Goal: Task Accomplishment & Management: Manage account settings

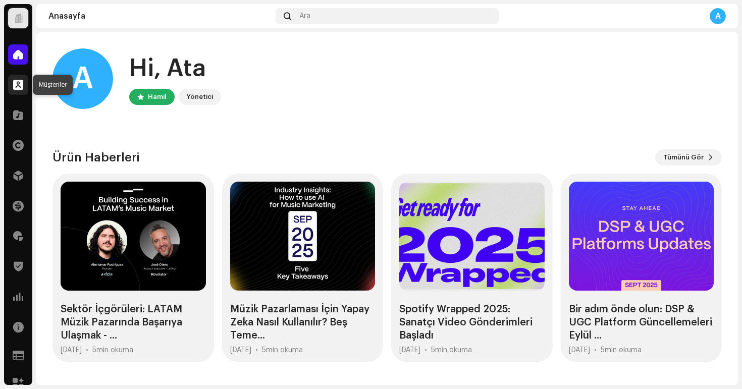
click at [18, 87] on span at bounding box center [18, 85] width 10 height 8
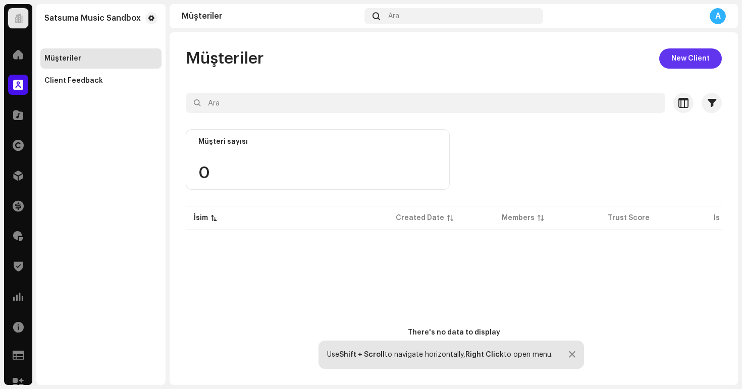
click at [680, 64] on span "New Client" at bounding box center [690, 58] width 38 height 20
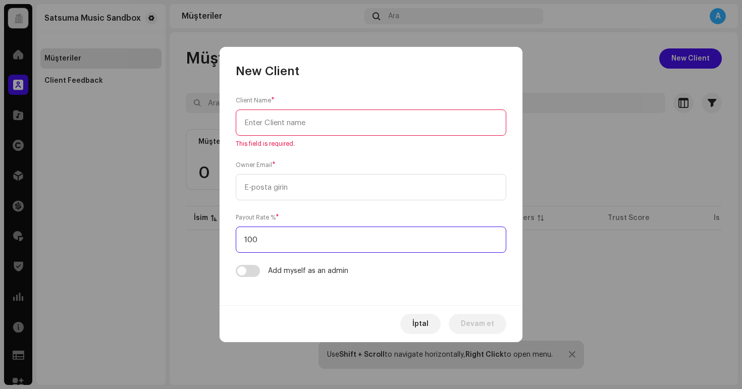
click at [336, 241] on input "100" at bounding box center [371, 240] width 270 height 26
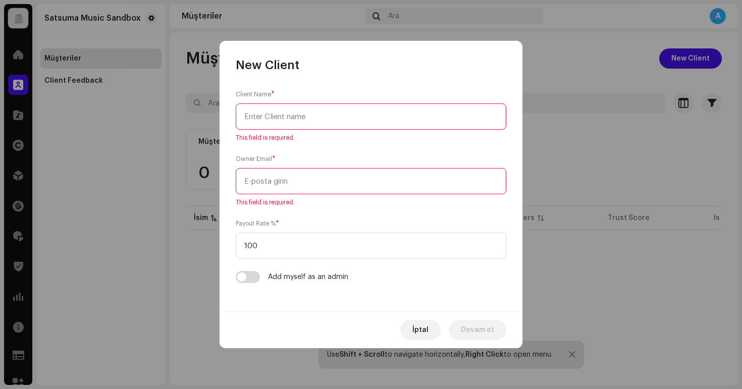
click at [308, 123] on input "text" at bounding box center [371, 116] width 270 height 26
click at [355, 114] on input "text" at bounding box center [371, 116] width 270 height 26
type input "m"
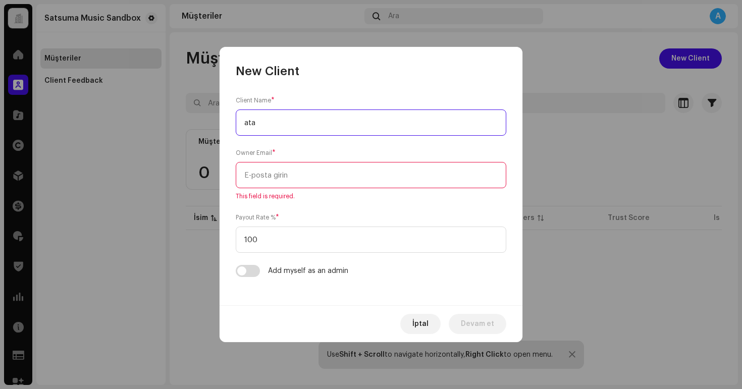
type input "ata"
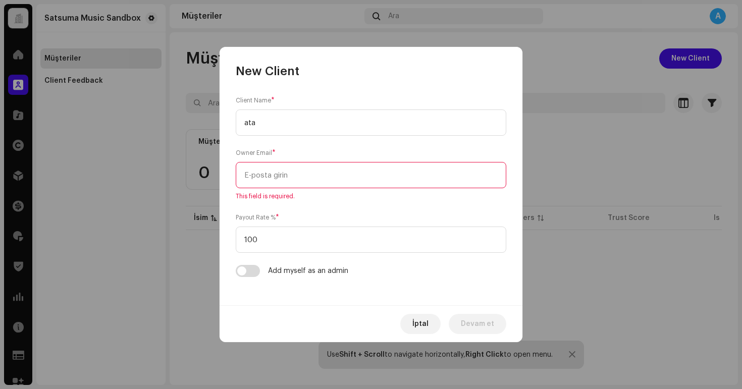
click at [304, 178] on input "email" at bounding box center [371, 175] width 270 height 26
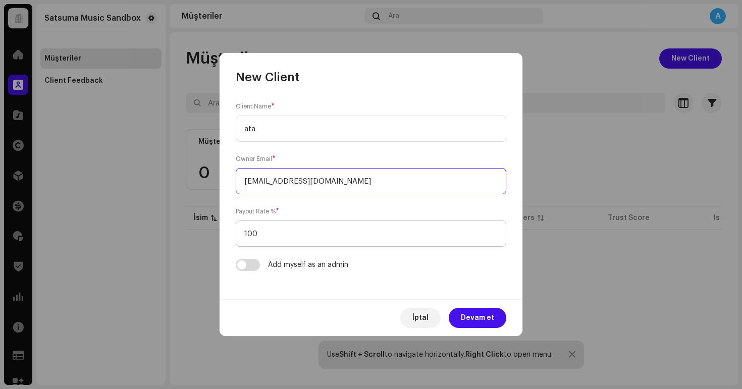
type input "ataaltinoluk@gmail.com"
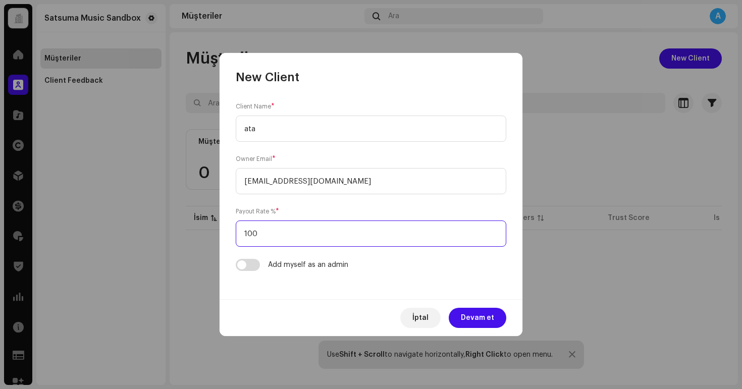
click at [296, 226] on input "100" at bounding box center [371, 233] width 270 height 26
click at [274, 233] on input "100" at bounding box center [371, 233] width 270 height 26
click at [274, 234] on input "100" at bounding box center [371, 233] width 270 height 26
type input "1"
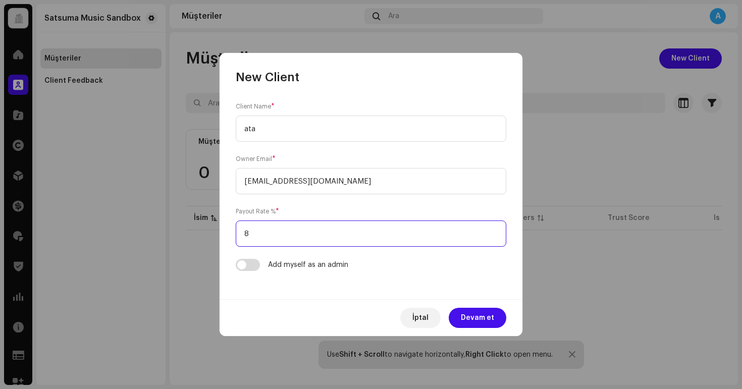
type input "87"
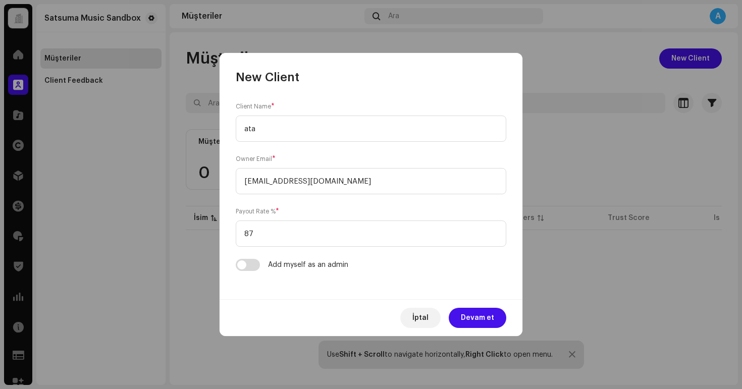
click at [377, 252] on form "Client Name * ata Owner Email * ataaltinoluk@gmail.com Payout Rate % * 87 Add m…" at bounding box center [371, 186] width 270 height 170
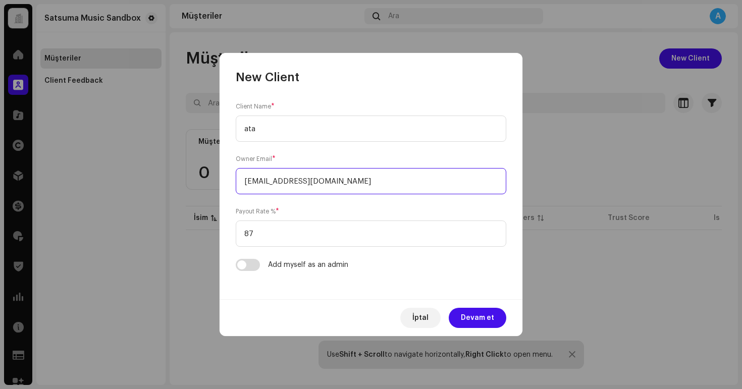
click at [360, 181] on input "ataaltinoluk@gmail.com" at bounding box center [371, 181] width 270 height 26
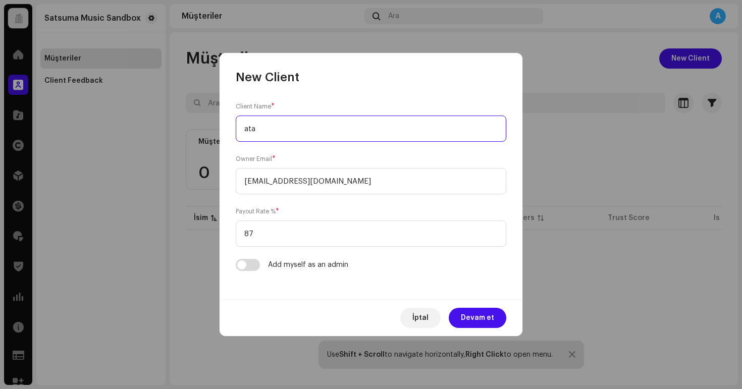
click at [296, 126] on input "ata" at bounding box center [371, 129] width 270 height 26
type input "atalabel"
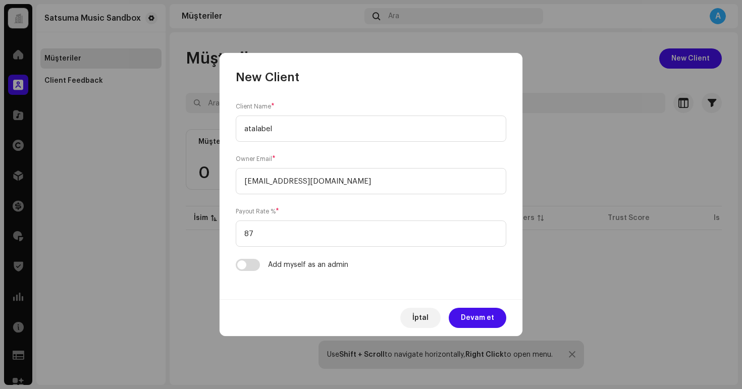
click at [347, 158] on div "Owner Email * ataaltinoluk@gmail.com" at bounding box center [371, 174] width 270 height 40
click at [486, 317] on span "Devam et" at bounding box center [477, 318] width 33 height 20
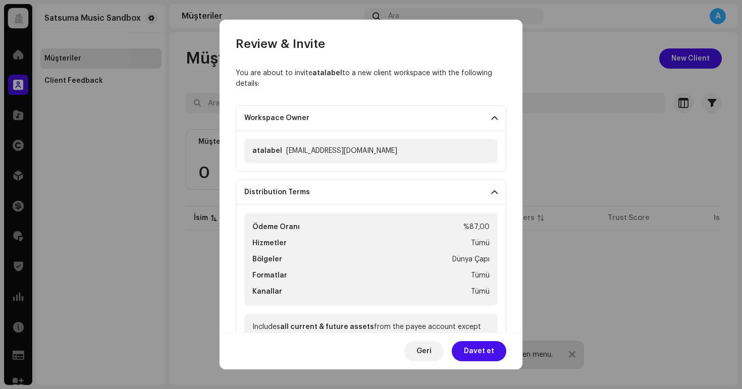
scroll to position [5, 0]
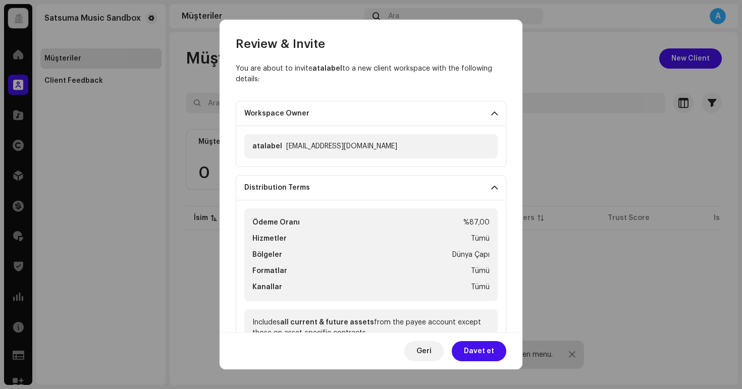
click at [386, 186] on p-accordion-header "Distribution Terms" at bounding box center [371, 187] width 270 height 25
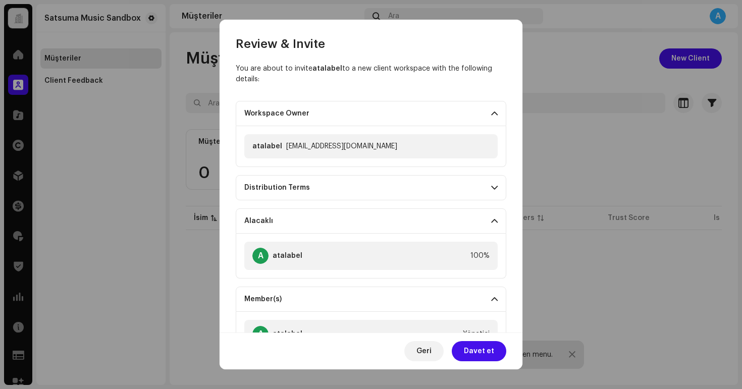
click at [386, 186] on p-accordion-header "Distribution Terms" at bounding box center [371, 187] width 270 height 25
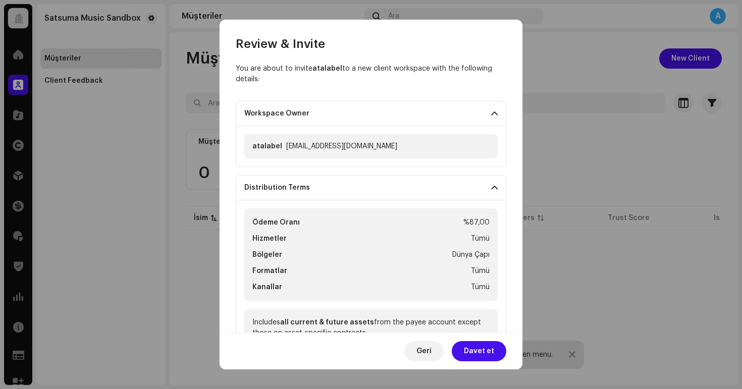
click at [386, 186] on p-accordion-header "Distribution Terms" at bounding box center [371, 187] width 270 height 25
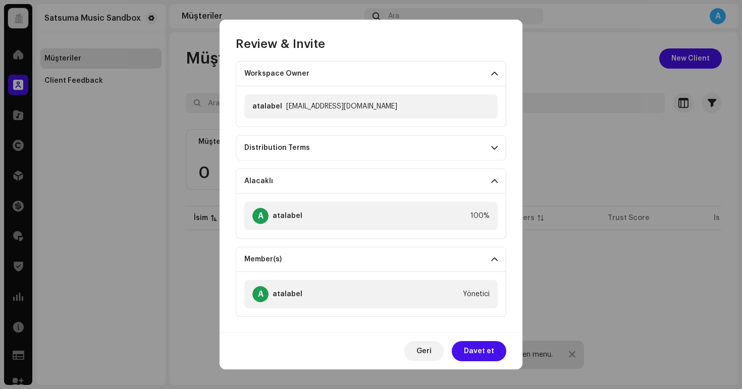
scroll to position [44, 0]
click at [482, 255] on p-accordion-header "Member(s)" at bounding box center [371, 259] width 270 height 25
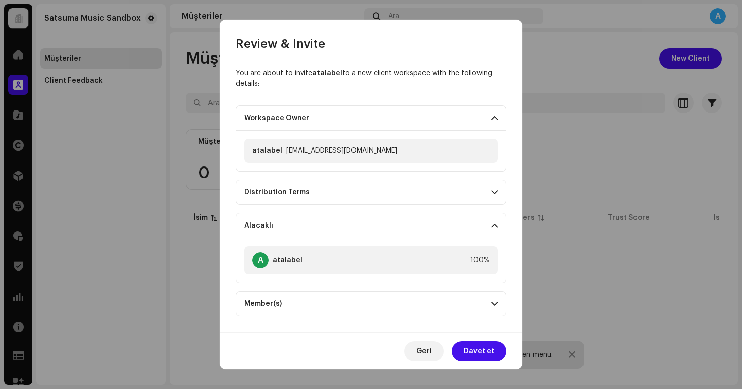
click at [448, 221] on p-accordion-header "Alacaklı" at bounding box center [371, 225] width 270 height 25
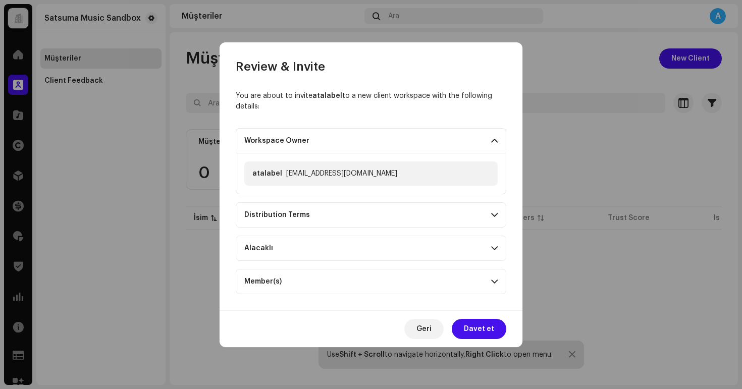
click at [445, 139] on p-accordion-header "Workspace Owner" at bounding box center [371, 140] width 270 height 25
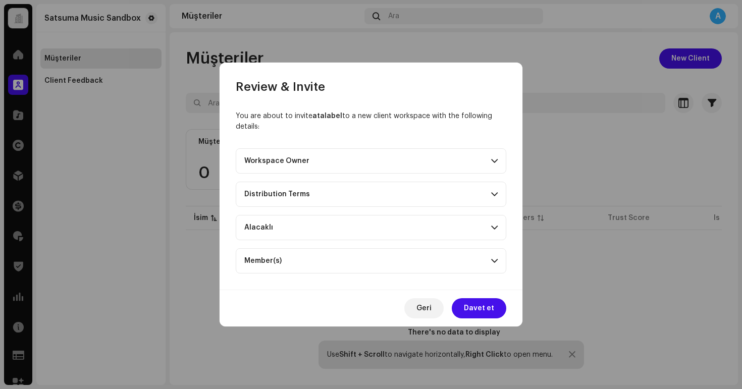
click at [445, 202] on p-accordion-header "Distribution Terms" at bounding box center [371, 194] width 270 height 25
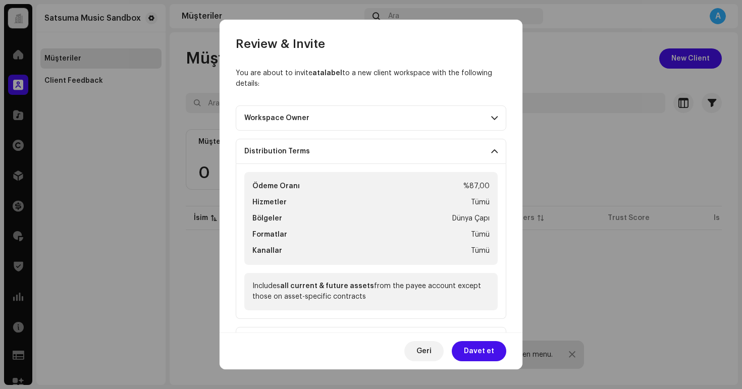
click at [474, 147] on p-accordion-header "Distribution Terms" at bounding box center [371, 151] width 270 height 25
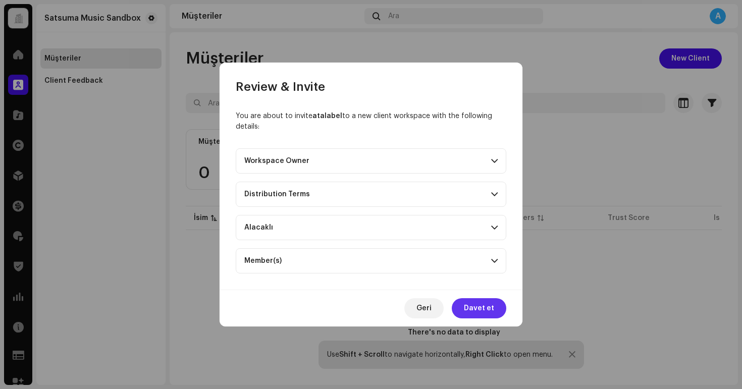
click at [486, 307] on span "Davet et" at bounding box center [479, 308] width 30 height 20
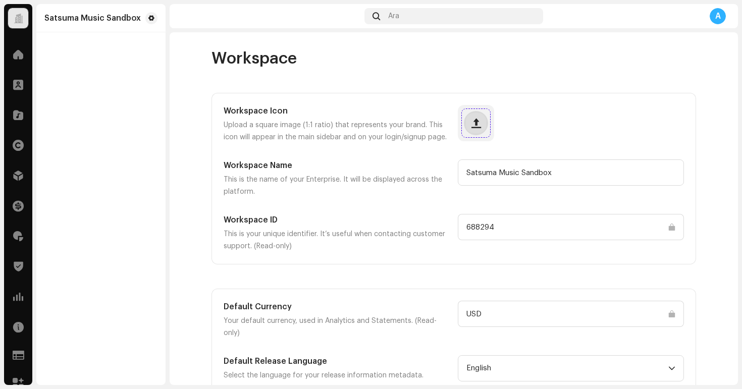
click at [471, 119] on span "button" at bounding box center [476, 123] width 10 height 8
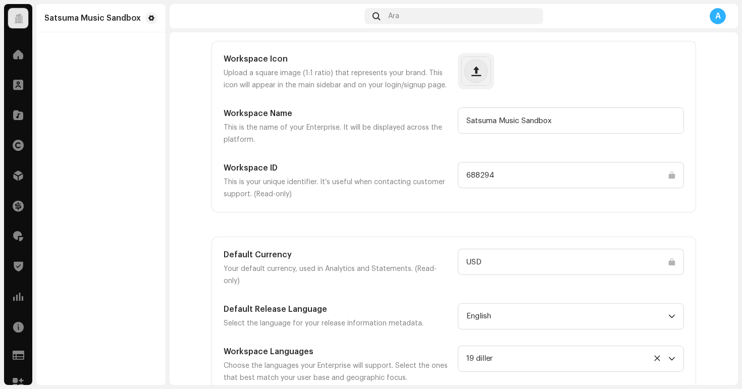
scroll to position [51, 0]
click at [550, 120] on input "Satsuma Music Sandbox" at bounding box center [571, 121] width 226 height 26
click at [488, 124] on input "Satsuma Music Sandbox" at bounding box center [571, 121] width 226 height 26
click at [506, 124] on input "Satsuma Music Sandbox" at bounding box center [571, 121] width 226 height 26
drag, startPoint x: 506, startPoint y: 124, endPoint x: 444, endPoint y: 124, distance: 61.6
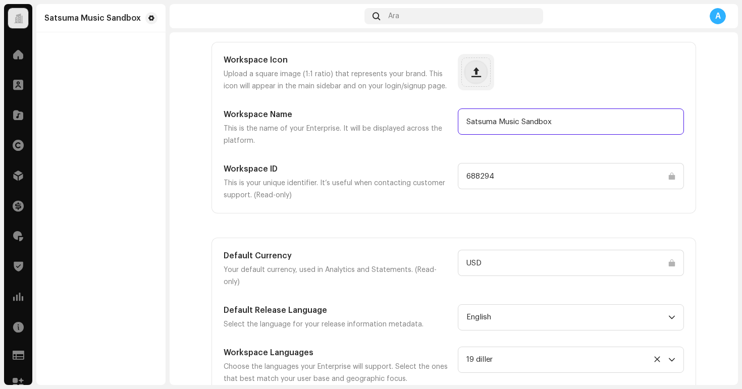
click at [444, 124] on div "Workspace Name This is the name of your Enterprise. It will be displayed across…" at bounding box center [454, 127] width 460 height 38
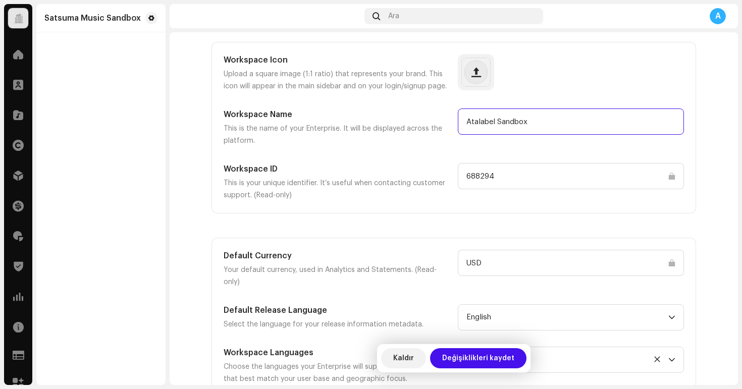
type input "Atalabel Sandbox"
click at [419, 163] on h5 "Workspace ID" at bounding box center [337, 169] width 226 height 12
click at [525, 270] on input "USD" at bounding box center [571, 263] width 226 height 26
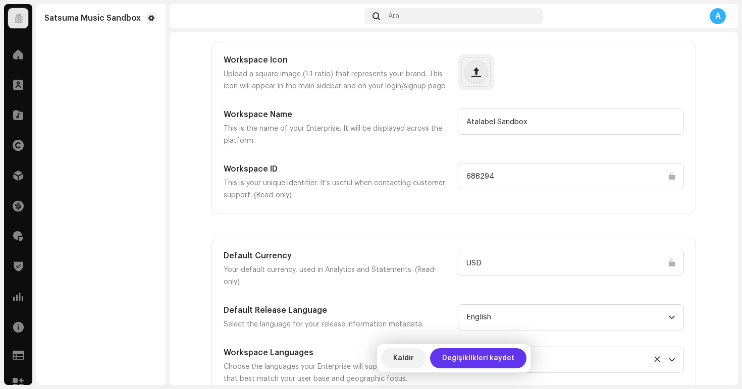
click at [474, 358] on span "Değişiklikleri kaydet" at bounding box center [478, 358] width 72 height 20
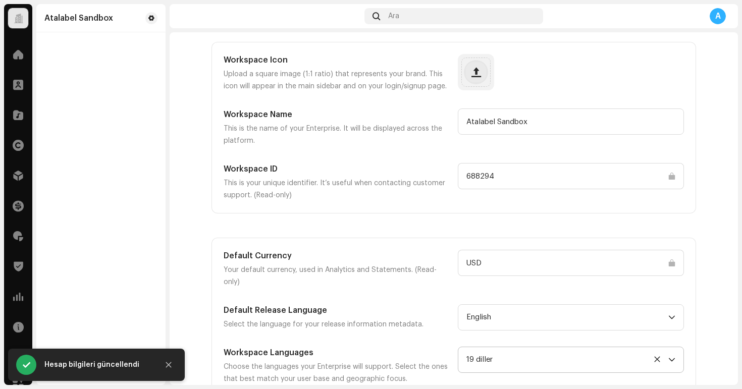
click at [672, 347] on p-multiselect "[object Object],[object Object],[object Object],[object Object],[object Object]…" at bounding box center [571, 360] width 226 height 26
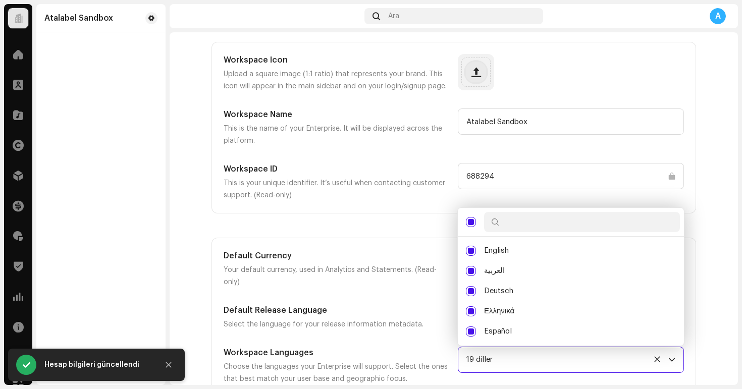
scroll to position [5, 37]
click at [522, 212] on input "text" at bounding box center [582, 222] width 196 height 20
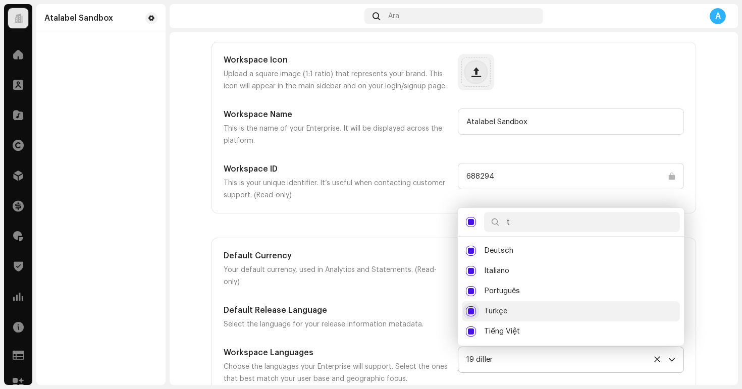
type input "t"
click at [468, 306] on input "Türkçe" at bounding box center [471, 311] width 10 height 10
checkbox input "false"
checkbox input "true"
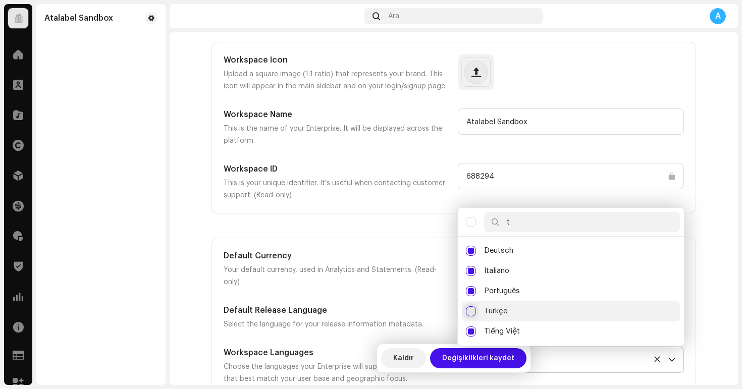
click at [467, 306] on input "Türkçe" at bounding box center [471, 311] width 10 height 10
checkbox input "true"
click at [397, 325] on div "Default Currency Your default currency, used in Analytics and Statements. (Read…" at bounding box center [454, 317] width 460 height 135
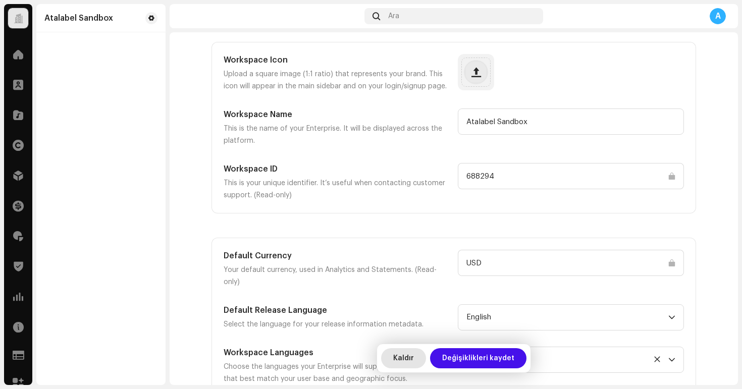
click at [413, 362] on span "Kaldır" at bounding box center [403, 358] width 21 height 20
type input "Atalabel Sandbox"
type input "688294"
type input "USD"
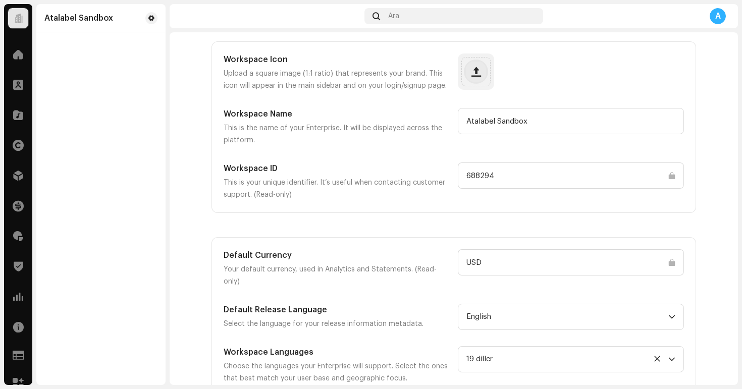
scroll to position [51, 0]
click at [16, 51] on span at bounding box center [18, 54] width 10 height 8
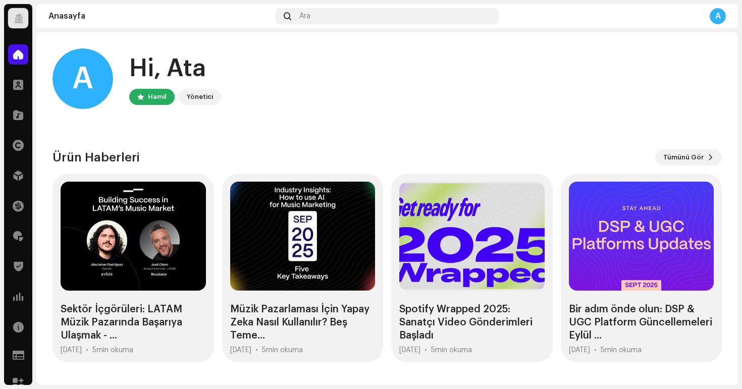
click at [20, 23] on div at bounding box center [18, 18] width 20 height 20
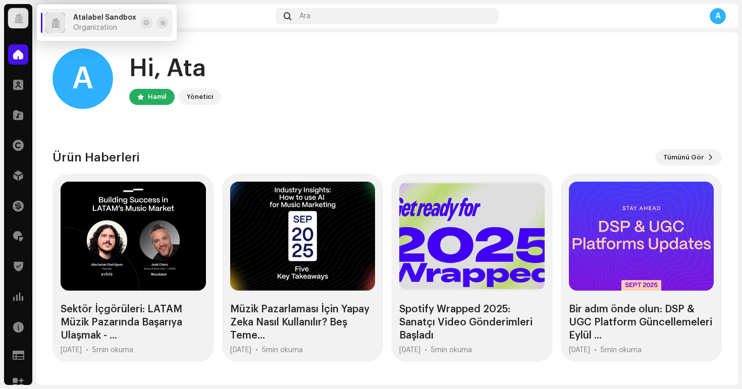
click at [92, 24] on span "Organization" at bounding box center [95, 28] width 44 height 8
click at [92, 21] on span "Atalabel Sandbox" at bounding box center [104, 18] width 63 height 8
click at [17, 86] on span at bounding box center [18, 85] width 10 height 8
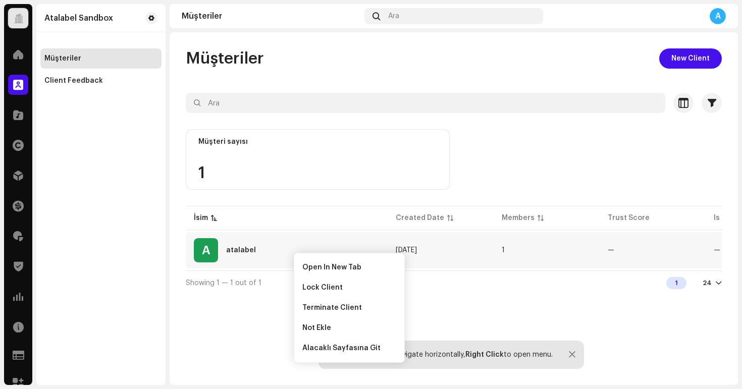
click at [263, 288] on div "Showing 1 — 1 out of 1 1 24" at bounding box center [454, 282] width 536 height 24
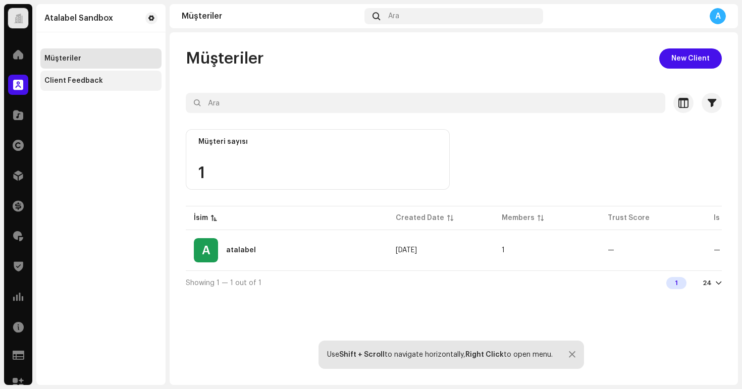
click at [71, 79] on div "Client Feedback" at bounding box center [73, 81] width 59 height 8
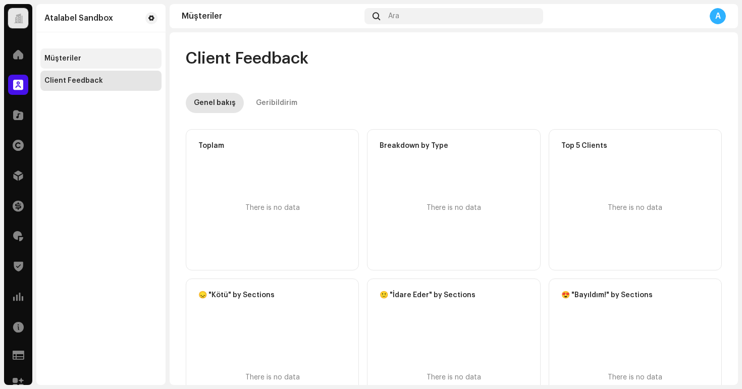
click at [102, 64] on div "Müşteriler" at bounding box center [100, 58] width 121 height 20
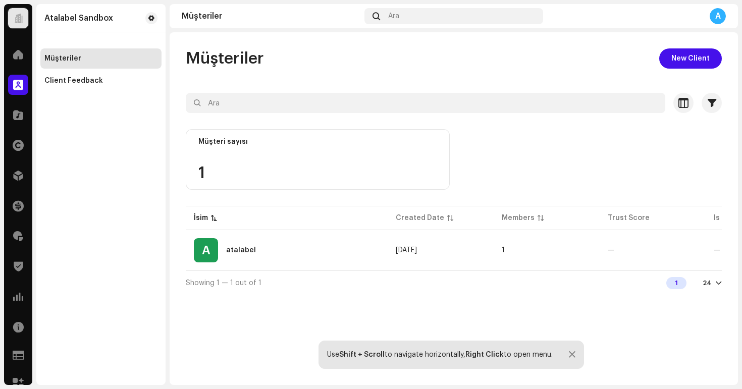
click at [720, 15] on div "A" at bounding box center [717, 16] width 16 height 16
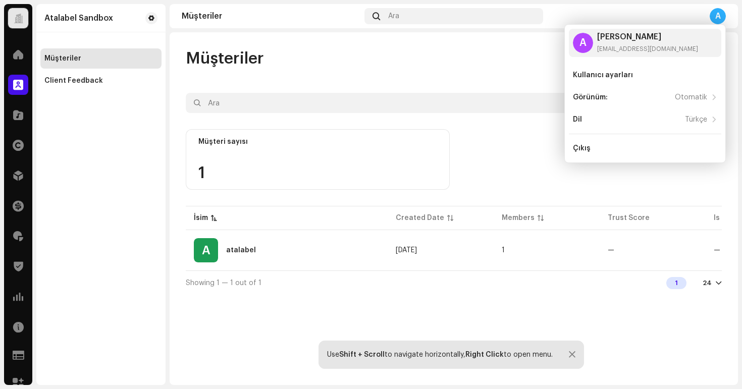
click at [414, 52] on div "Müşteriler New Client" at bounding box center [454, 58] width 536 height 20
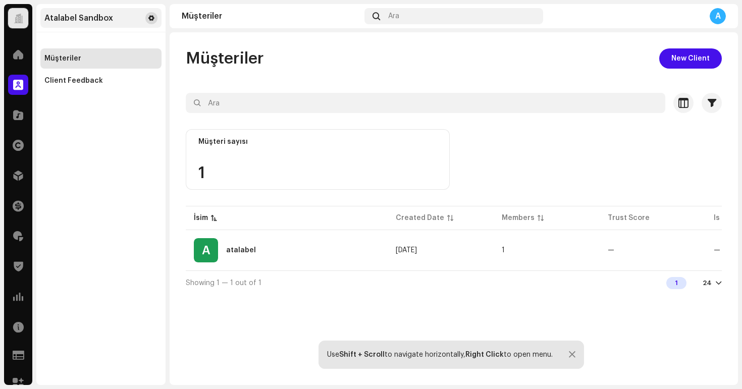
click at [150, 20] on span at bounding box center [151, 18] width 6 height 8
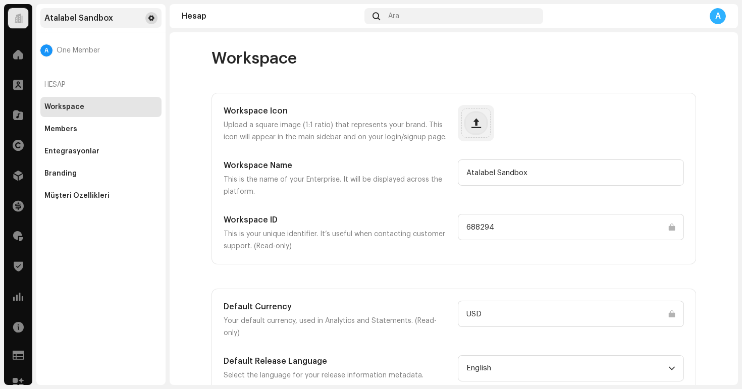
click at [150, 20] on span at bounding box center [151, 18] width 6 height 8
click at [86, 174] on div "Branding" at bounding box center [100, 174] width 113 height 8
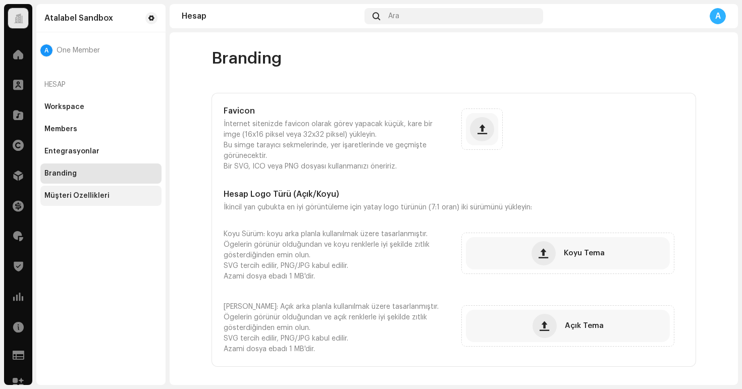
click at [85, 198] on div "Müşteri Özellikleri" at bounding box center [76, 196] width 65 height 8
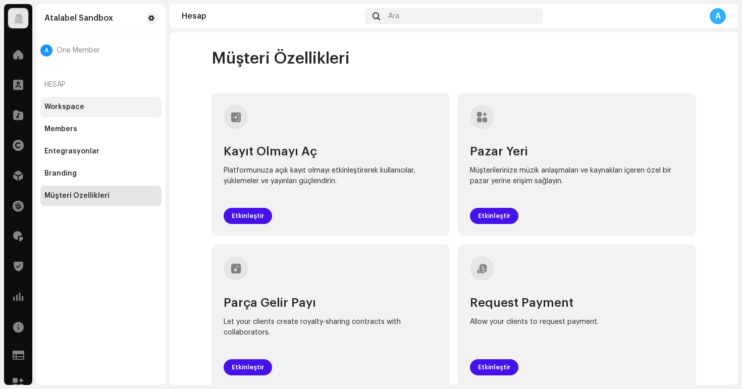
click at [78, 104] on div "Workspace" at bounding box center [64, 107] width 40 height 8
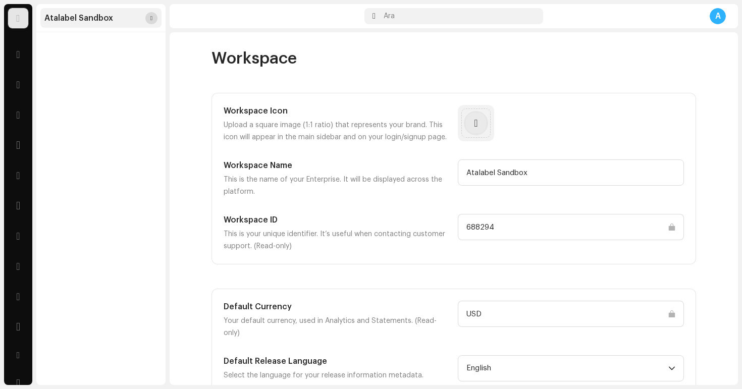
click at [152, 19] on span at bounding box center [151, 18] width 2 height 8
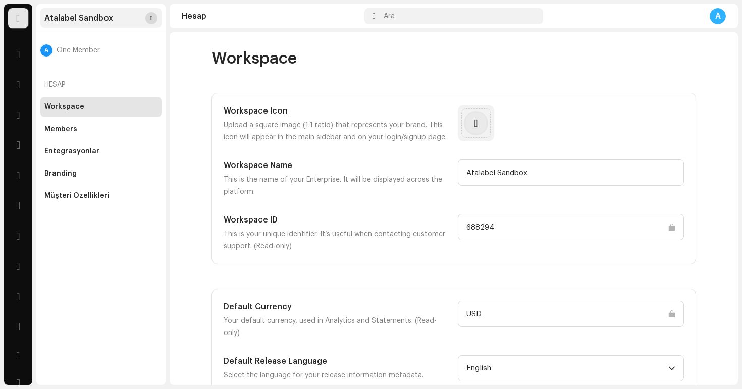
click at [152, 17] on span at bounding box center [151, 18] width 2 height 8
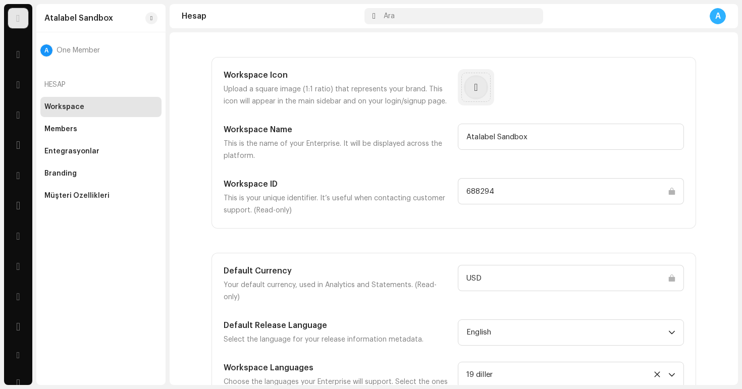
click at [586, 94] on div at bounding box center [571, 88] width 226 height 38
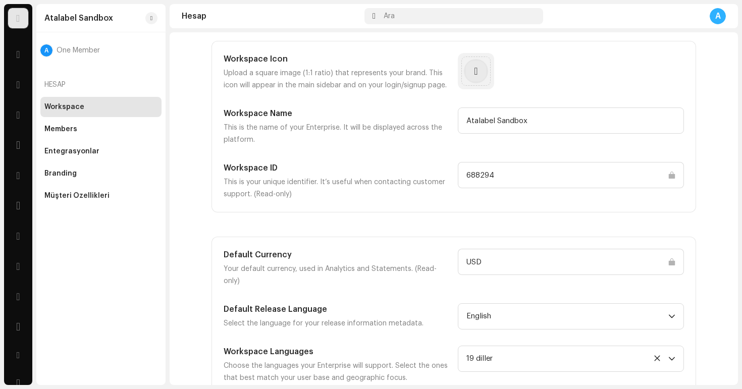
scroll to position [51, 0]
click at [719, 19] on div "A" at bounding box center [717, 16] width 16 height 16
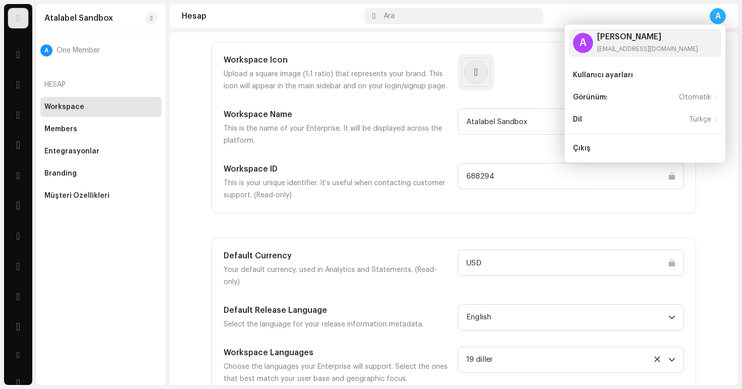
click at [719, 19] on div "A" at bounding box center [717, 16] width 16 height 16
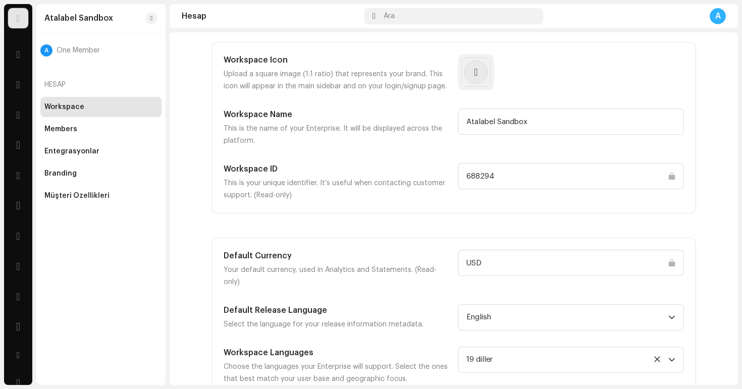
click at [77, 229] on div "Atalabel Sandbox A One Member Hesap Workspace Members Entegrasyonlar Branding M…" at bounding box center [100, 194] width 129 height 381
click at [21, 61] on div at bounding box center [18, 54] width 20 height 20
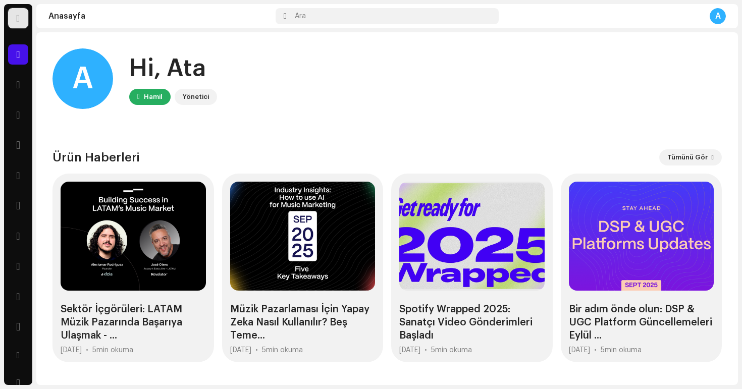
click at [720, 19] on div "A" at bounding box center [717, 16] width 16 height 16
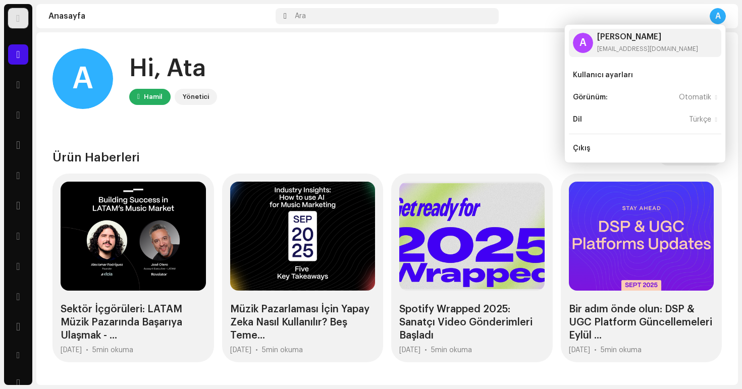
click at [720, 18] on div "A" at bounding box center [717, 16] width 16 height 16
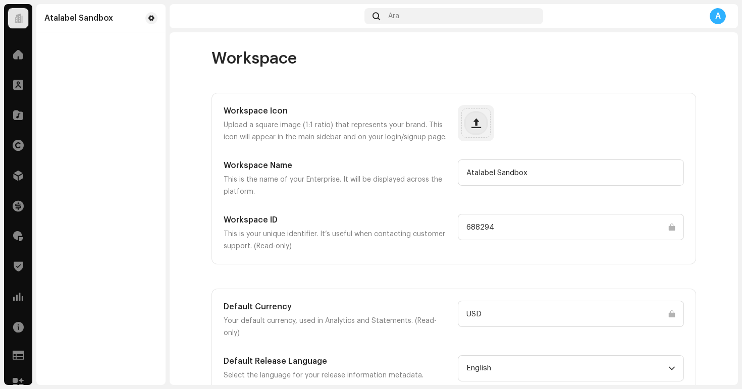
click at [717, 17] on div "A" at bounding box center [717, 16] width 16 height 16
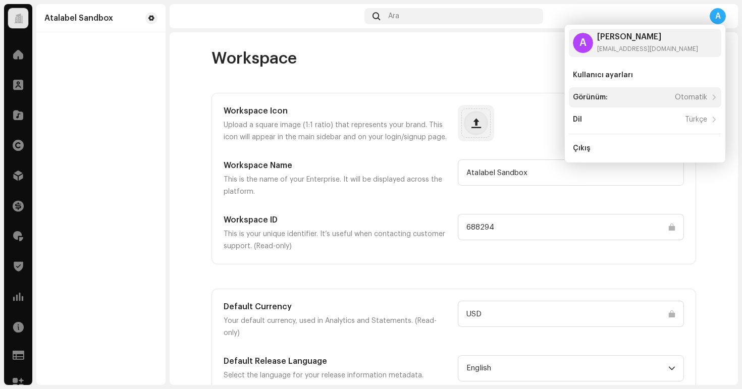
click at [691, 101] on div "Görünüm: Otomatik" at bounding box center [645, 97] width 152 height 20
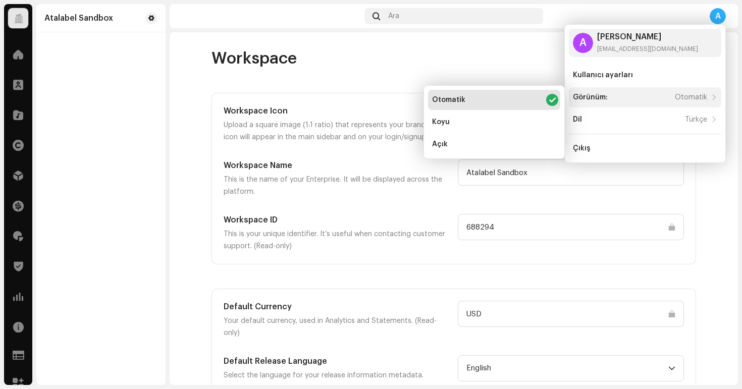
click at [691, 100] on div "Otomatik" at bounding box center [691, 97] width 32 height 8
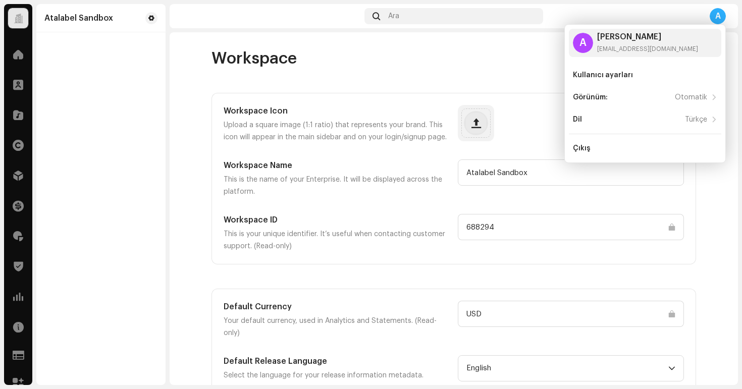
click at [712, 192] on account-workspace "Workspace Workspace Icon Upload a square image (1:1 ratio) that represents your…" at bounding box center [454, 248] width 568 height 400
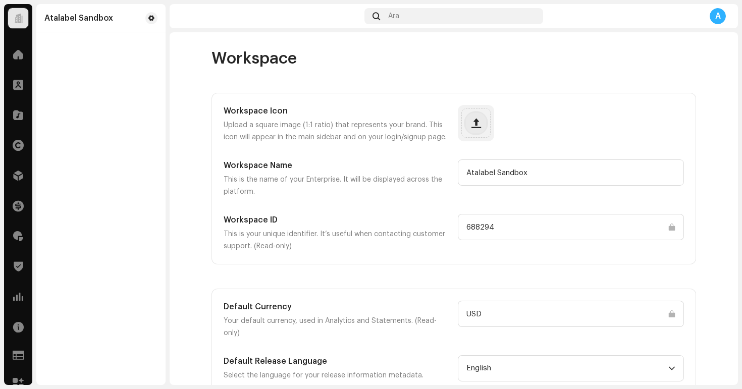
click at [348, 207] on div "Workspace Icon Upload a square image (1:1 ratio) that represents your brand. Th…" at bounding box center [454, 178] width 460 height 147
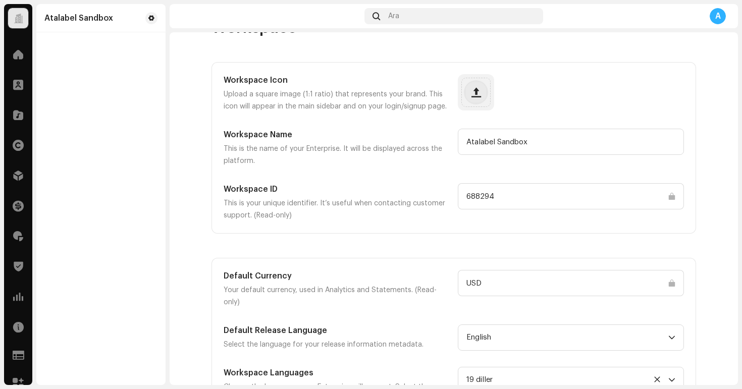
scroll to position [31, 0]
click at [11, 56] on div at bounding box center [18, 54] width 20 height 20
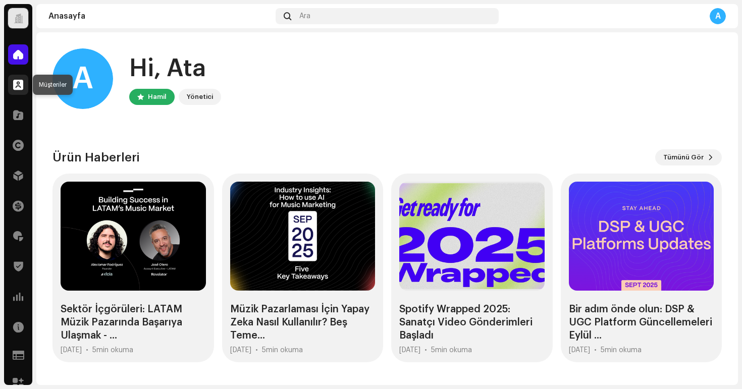
click at [17, 86] on span at bounding box center [18, 85] width 10 height 8
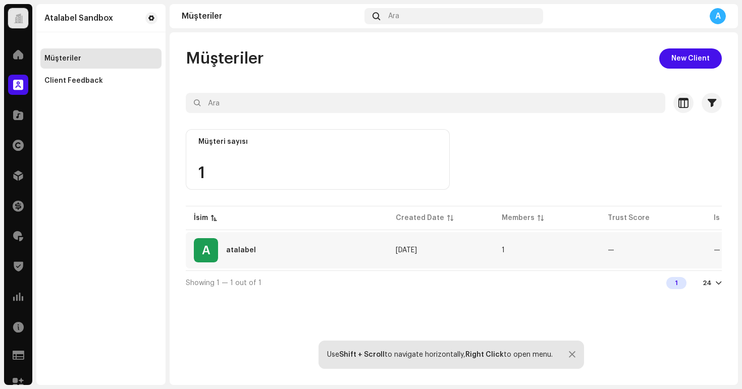
click at [251, 255] on div "A atalabel" at bounding box center [287, 250] width 186 height 24
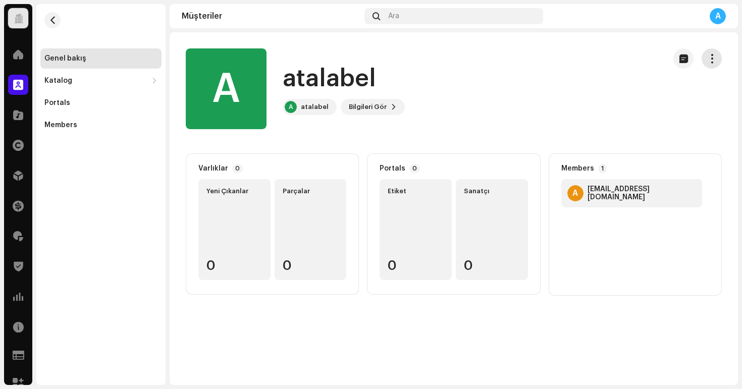
click at [708, 64] on button "button" at bounding box center [711, 58] width 20 height 20
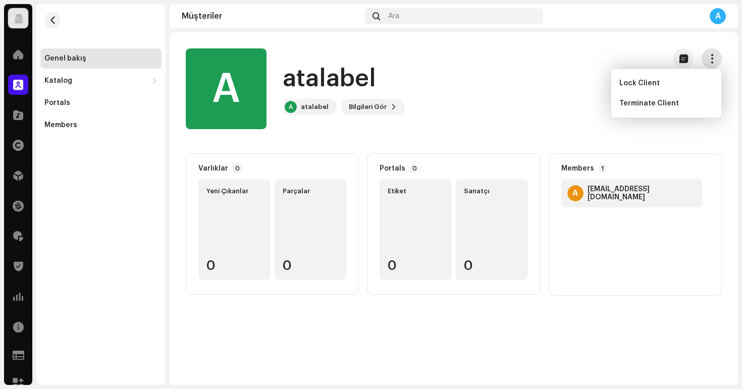
click at [708, 64] on button "button" at bounding box center [711, 58] width 20 height 20
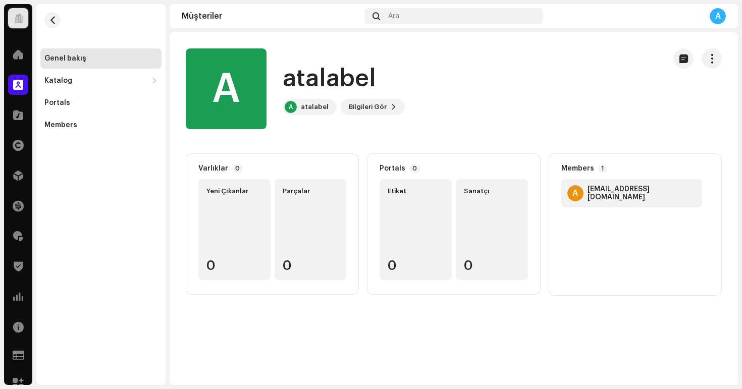
click at [612, 193] on div "ataaltinoluk@gmail.com" at bounding box center [641, 193] width 108 height 16
click at [376, 99] on span "Bilgileri Gör" at bounding box center [368, 107] width 38 height 20
click at [492, 115] on div "A atalabel 689232 Alacaklı Kimliği 756549 Oluşturma tarihi 8 Eki 2025" at bounding box center [371, 194] width 742 height 389
click at [114, 80] on div "Katalog" at bounding box center [95, 81] width 103 height 8
click at [88, 126] on div "Parçalar" at bounding box center [102, 125] width 109 height 8
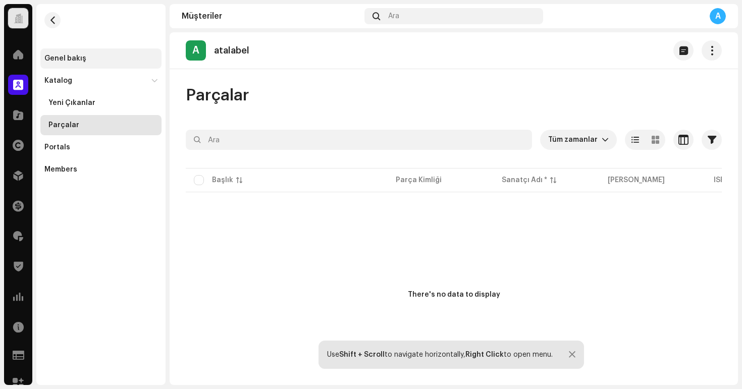
click at [75, 60] on div "Genel bakış" at bounding box center [65, 58] width 42 height 8
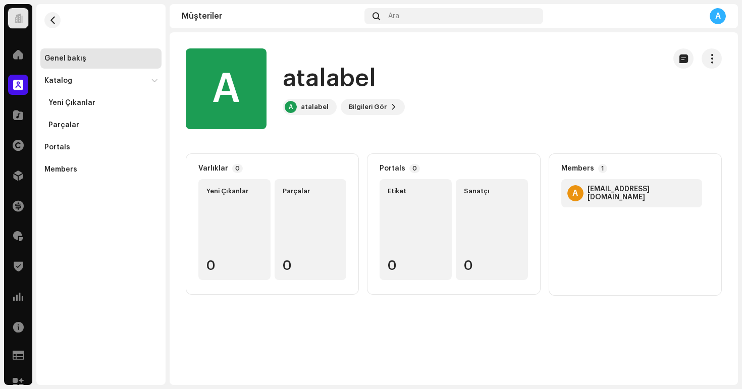
click at [723, 18] on div "A" at bounding box center [717, 16] width 16 height 16
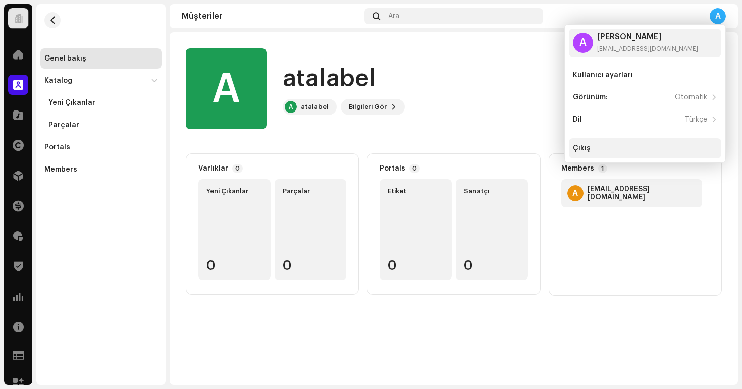
click at [606, 151] on div "Çıkış" at bounding box center [645, 148] width 144 height 8
